Goal: Information Seeking & Learning: Understand process/instructions

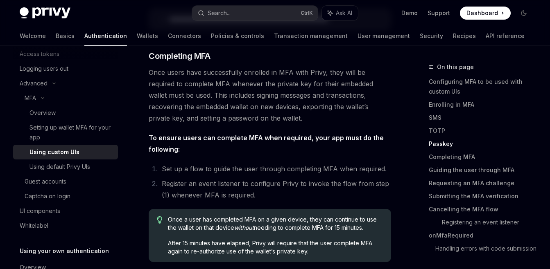
scroll to position [1966, 0]
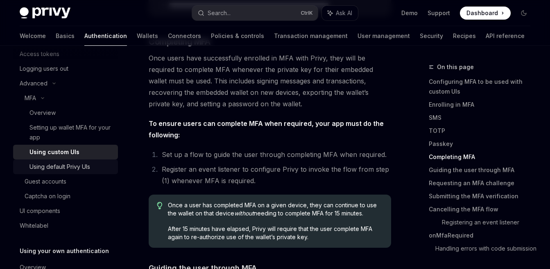
click at [63, 170] on div "Using default Privy UIs" at bounding box center [59, 167] width 61 height 10
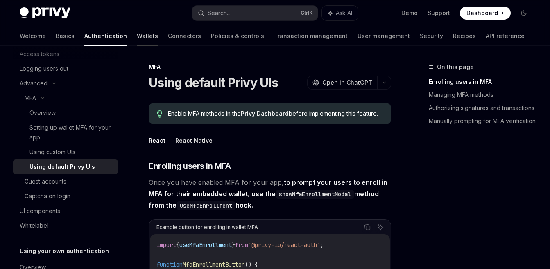
click at [137, 34] on link "Wallets" at bounding box center [147, 36] width 21 height 20
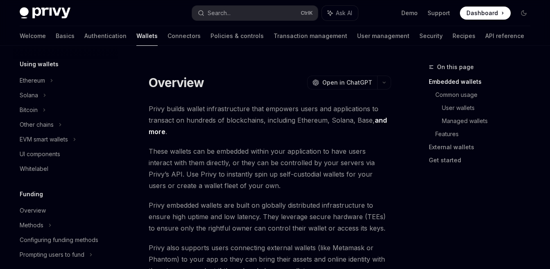
scroll to position [197, 0]
click at [53, 170] on div "Whitelabel" at bounding box center [66, 169] width 93 height 10
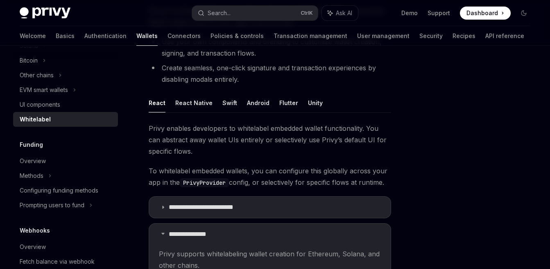
scroll to position [147, 0]
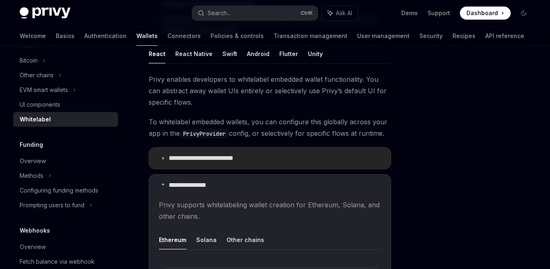
click at [337, 156] on summary "**********" at bounding box center [270, 158] width 242 height 21
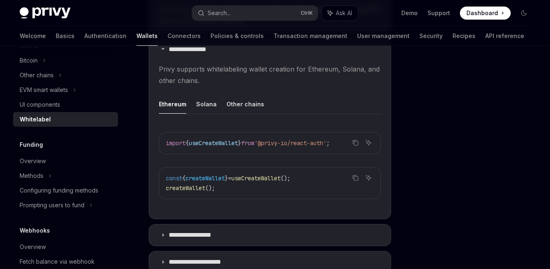
scroll to position [491, 0]
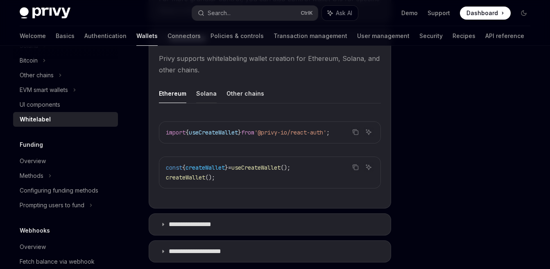
click at [207, 97] on button "Solana" at bounding box center [206, 93] width 20 height 19
click at [242, 95] on button "Other chains" at bounding box center [245, 93] width 38 height 19
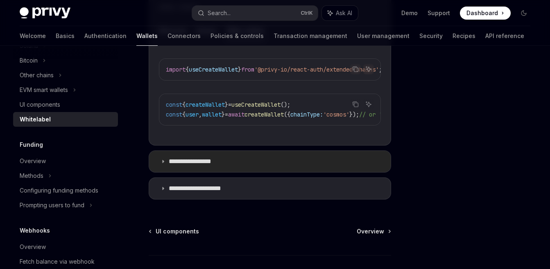
scroll to position [572, 0]
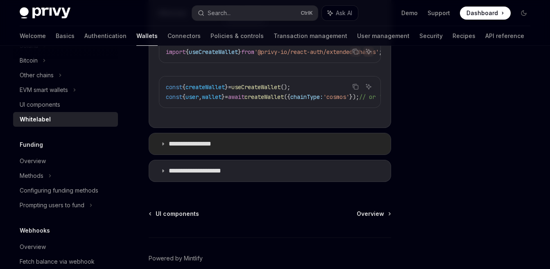
click at [261, 155] on summary "**********" at bounding box center [270, 144] width 242 height 21
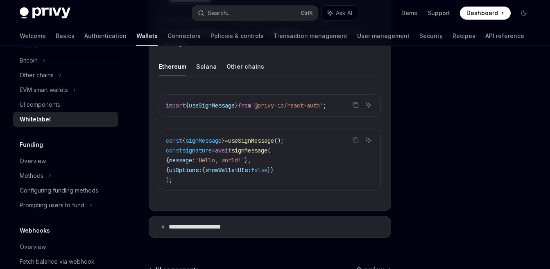
scroll to position [720, 0]
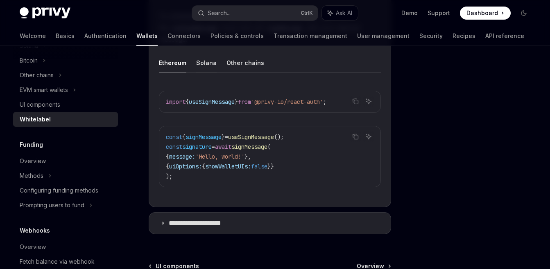
click at [211, 72] on button "Solana" at bounding box center [206, 62] width 20 height 19
click at [235, 72] on button "Other chains" at bounding box center [245, 62] width 38 height 19
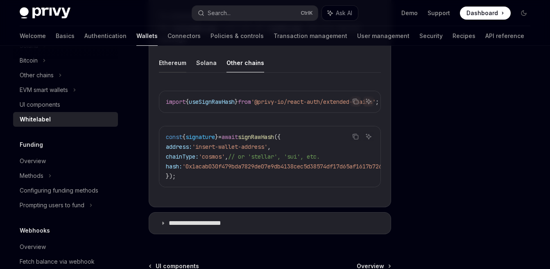
click at [167, 72] on button "Ethereum" at bounding box center [172, 62] width 27 height 19
type textarea "*"
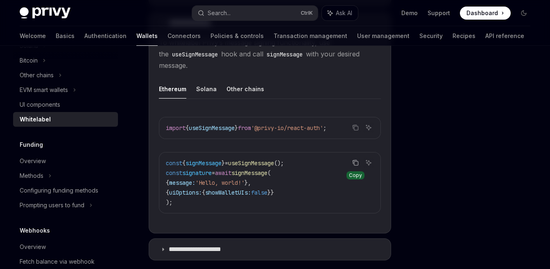
scroll to position [670, 0]
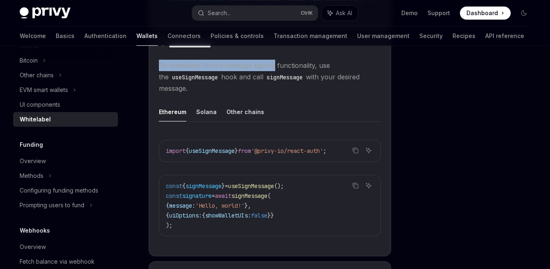
drag, startPoint x: 158, startPoint y: 75, endPoint x: 275, endPoint y: 77, distance: 116.7
click at [275, 77] on details "**********" at bounding box center [270, 146] width 242 height 222
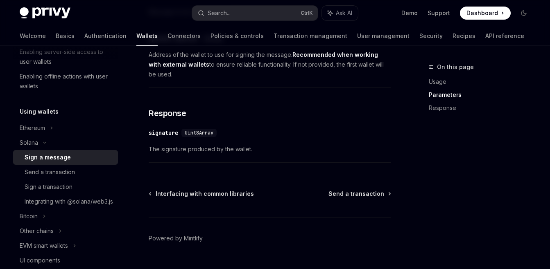
scroll to position [571, 0]
